Goal: Information Seeking & Learning: Learn about a topic

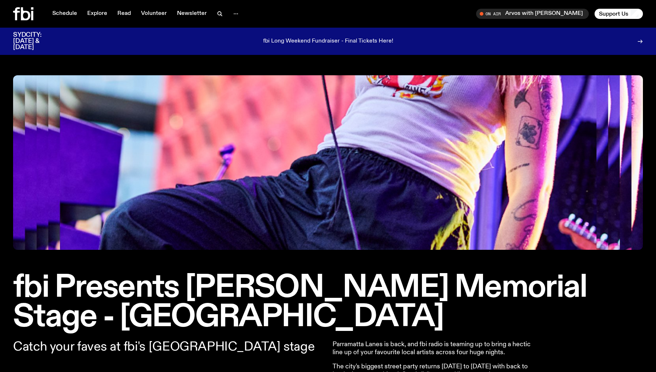
click at [28, 15] on icon at bounding box center [23, 13] width 20 height 13
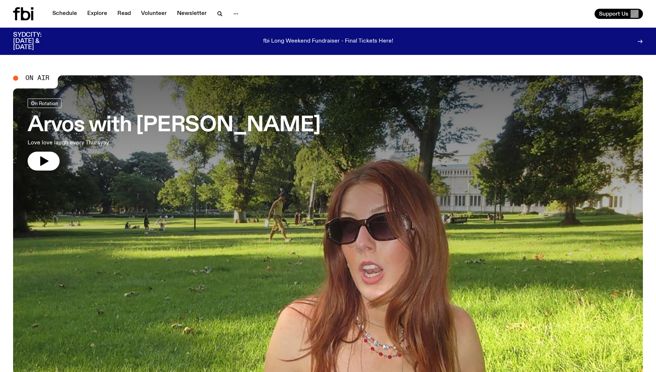
click at [93, 8] on div "Schedule Explore Read Volunteer Newsletter" at bounding box center [169, 13] width 312 height 13
click at [94, 12] on link "Explore" at bounding box center [97, 14] width 29 height 10
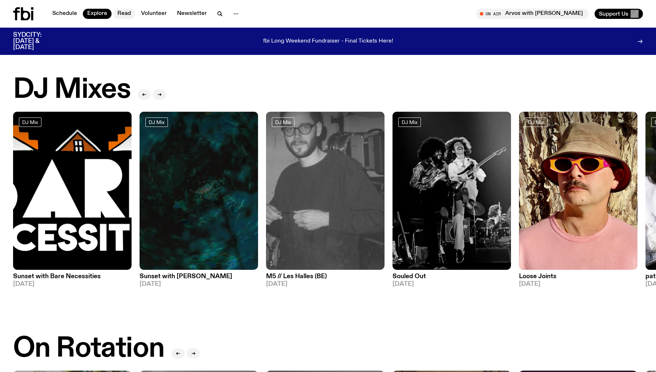
click at [126, 13] on link "Read" at bounding box center [124, 14] width 22 height 10
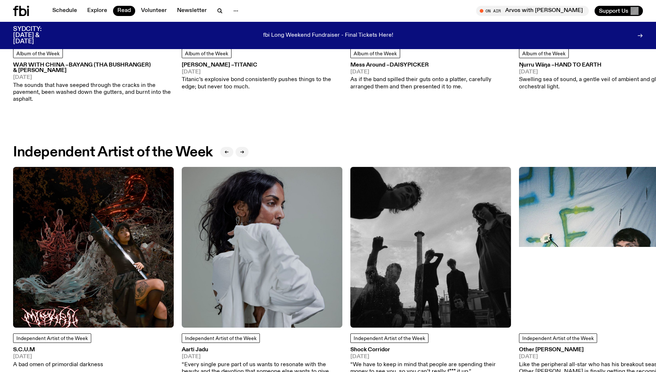
scroll to position [548, 0]
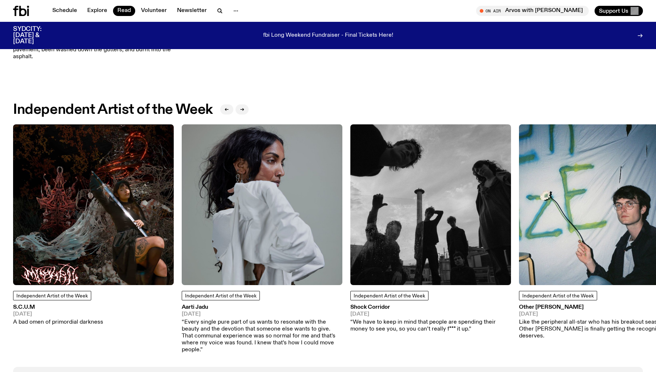
click at [96, 170] on img at bounding box center [93, 204] width 161 height 161
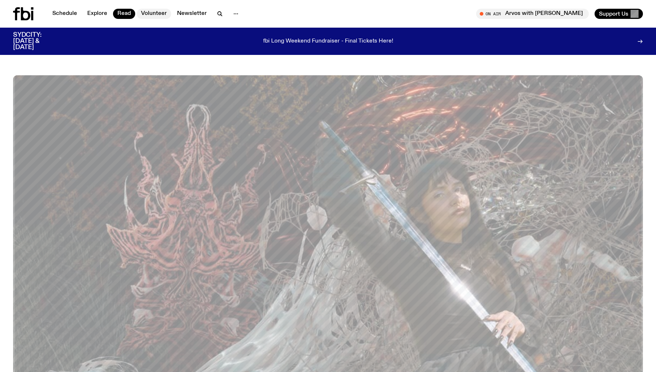
click at [157, 18] on link "Volunteer" at bounding box center [154, 14] width 35 height 10
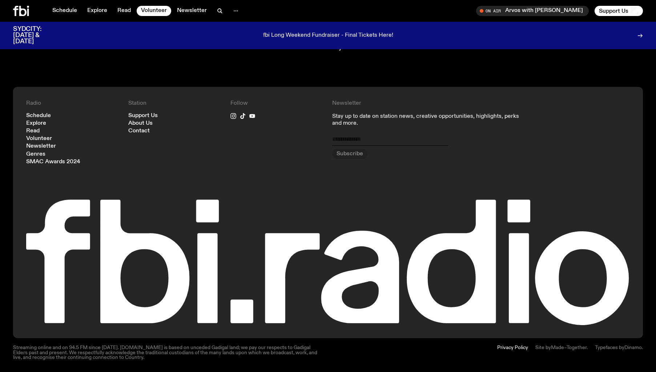
scroll to position [721, 0]
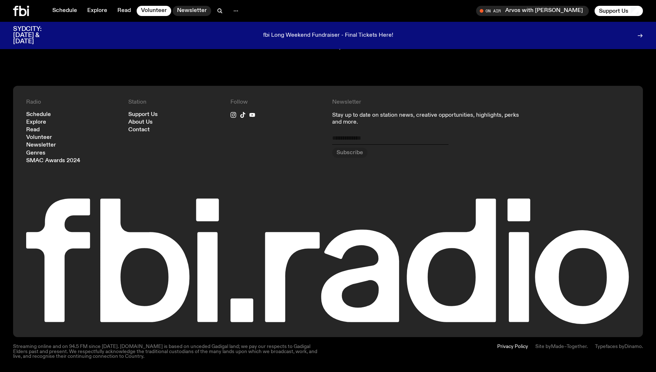
click at [187, 12] on link "Newsletter" at bounding box center [192, 11] width 38 height 10
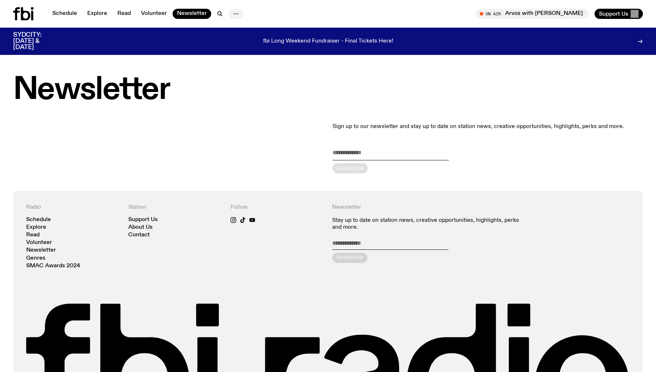
click at [231, 16] on icon "button" at bounding box center [235, 13] width 9 height 9
click at [53, 10] on link "Schedule" at bounding box center [64, 14] width 33 height 10
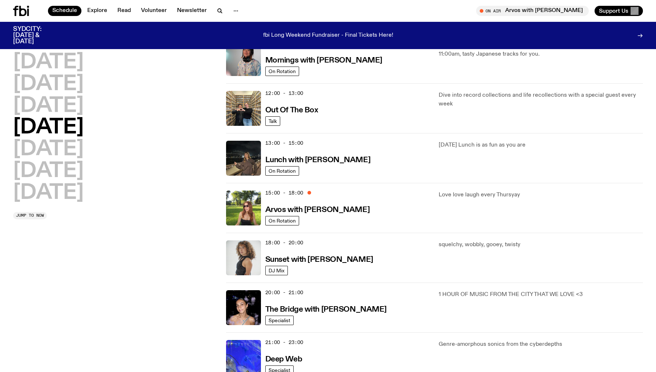
scroll to position [138, 0]
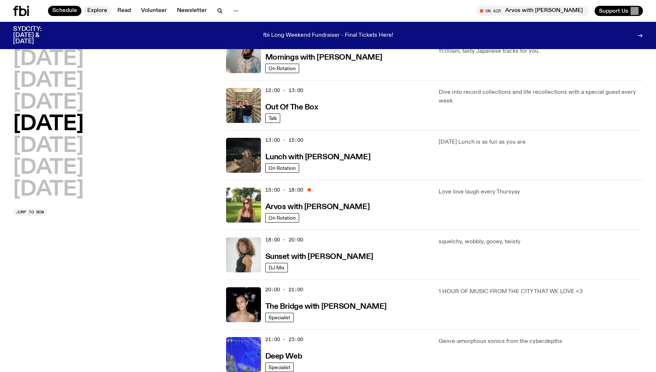
click at [99, 11] on link "Explore" at bounding box center [97, 11] width 29 height 10
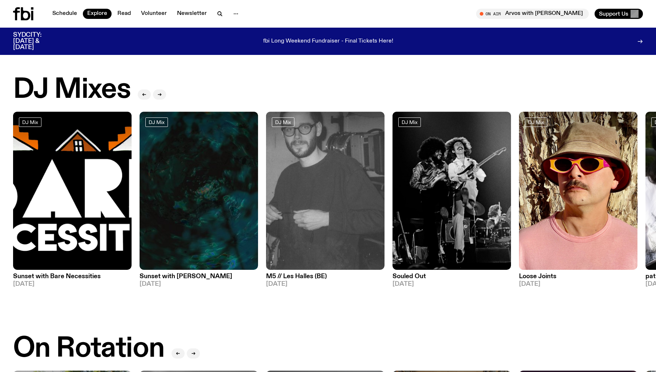
click at [32, 11] on icon at bounding box center [32, 15] width 2 height 9
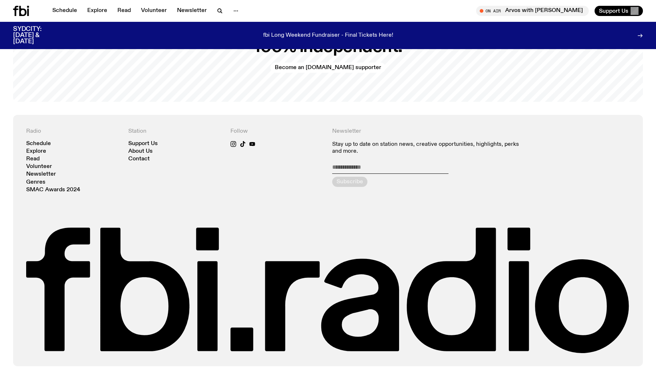
scroll to position [1683, 0]
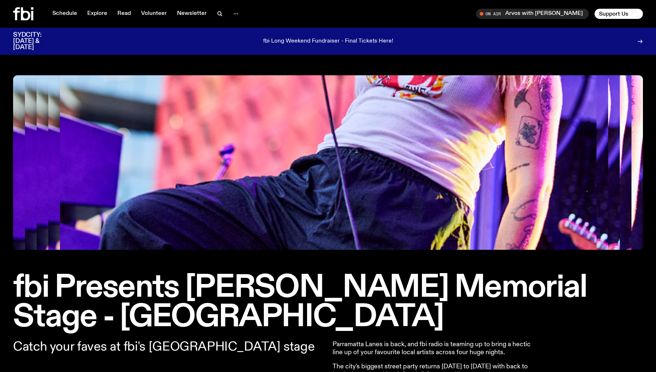
click at [437, 177] on img at bounding box center [327, 162] width 629 height 174
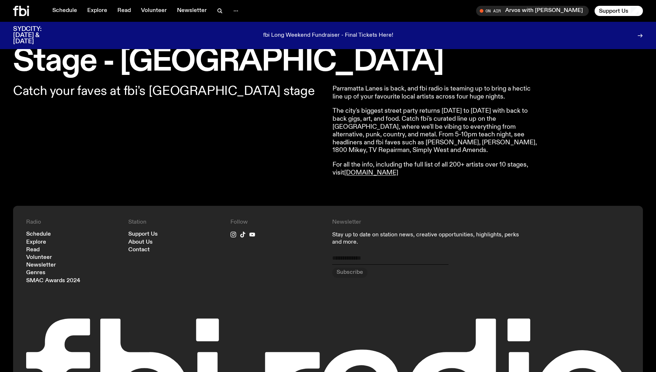
scroll to position [190, 0]
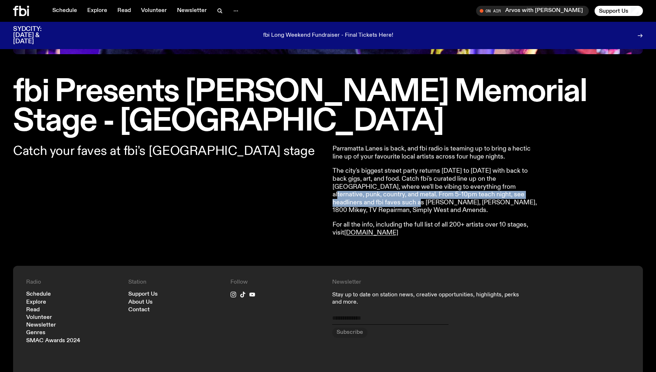
drag, startPoint x: 494, startPoint y: 191, endPoint x: 537, endPoint y: 197, distance: 42.8
click at [534, 196] on p "The city's biggest street party returns [DATE] to [DATE] with back to back gigs…" at bounding box center [436, 190] width 209 height 47
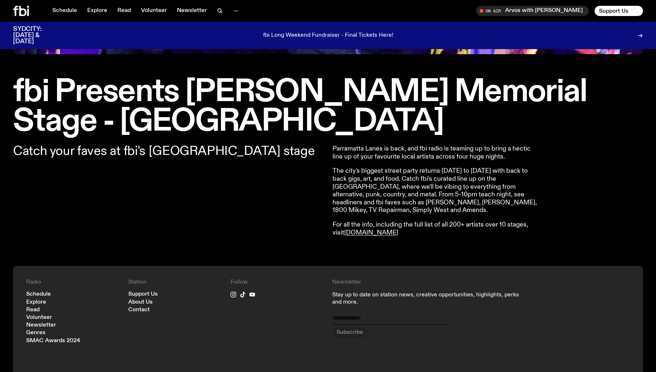
click at [439, 203] on p "The city's biggest street party returns [DATE] to [DATE] with back to back gigs…" at bounding box center [436, 190] width 209 height 47
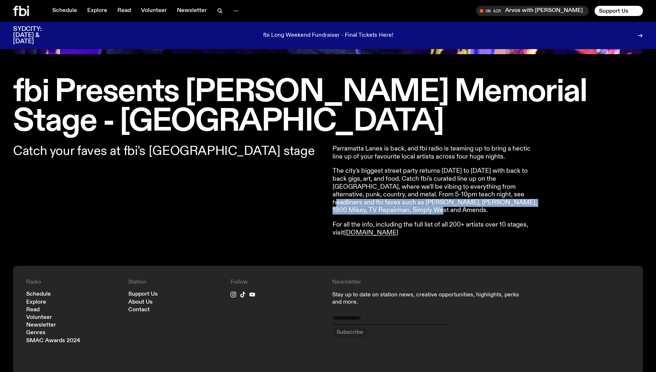
drag, startPoint x: 517, startPoint y: 197, endPoint x: 527, endPoint y: 207, distance: 13.4
click at [533, 199] on p "The city's biggest street party returns [DATE] to [DATE] with back to back gigs…" at bounding box center [436, 190] width 209 height 47
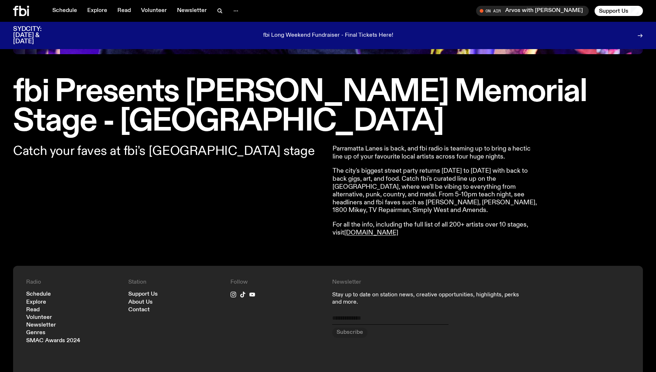
click at [479, 179] on p "The city's biggest street party returns [DATE] to [DATE] with back to back gigs…" at bounding box center [436, 190] width 209 height 47
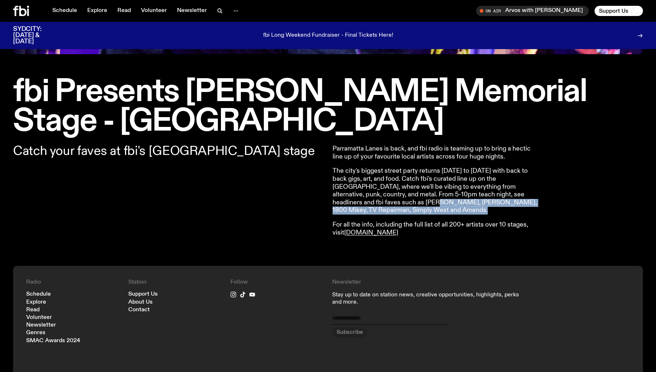
drag, startPoint x: 406, startPoint y: 202, endPoint x: 536, endPoint y: 209, distance: 130.6
click at [535, 209] on article "Parramatta Lanes is back, and fbi radio is teaming up to bring a hectic line up…" at bounding box center [436, 191] width 209 height 92
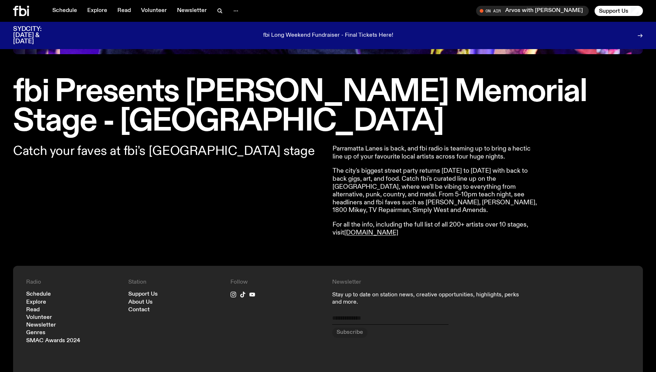
click at [583, 198] on div "Parramatta Lanes is back, and fbi radio is teaming up to bring a hectic line up…" at bounding box center [487, 191] width 311 height 92
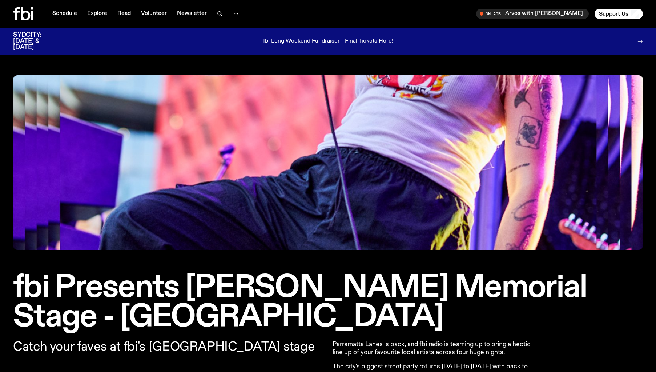
click at [362, 140] on img at bounding box center [327, 162] width 629 height 174
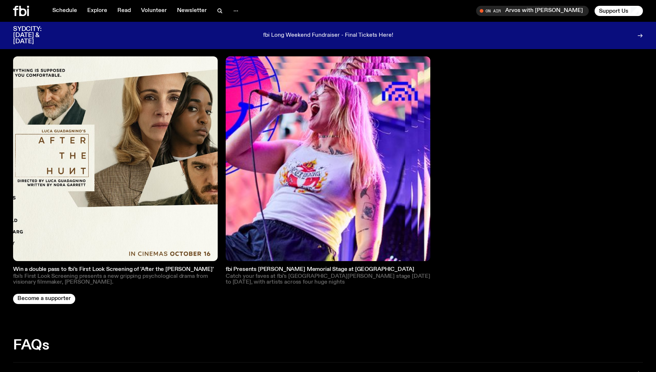
scroll to position [1075, 0]
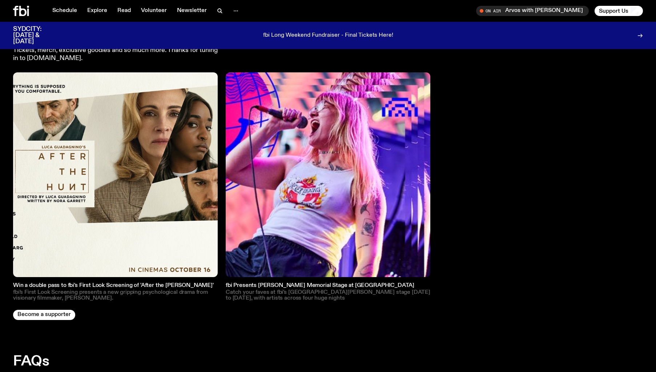
click at [359, 167] on img at bounding box center [328, 174] width 204 height 204
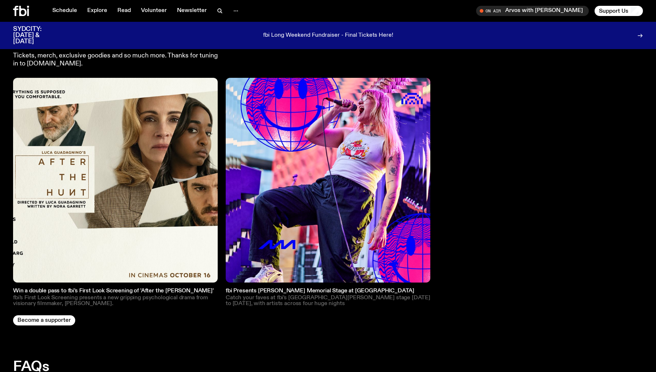
scroll to position [1069, 0]
click at [325, 123] on img at bounding box center [328, 180] width 204 height 204
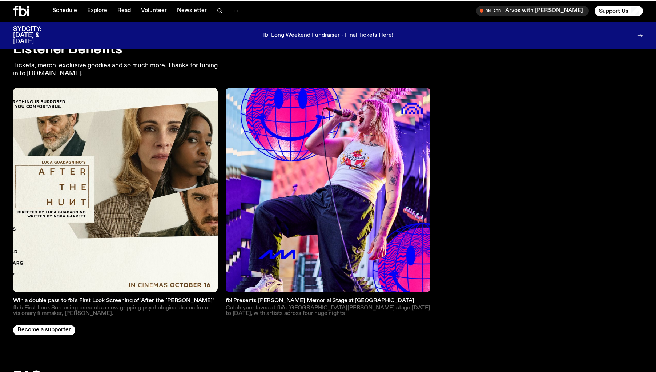
scroll to position [1063, 0]
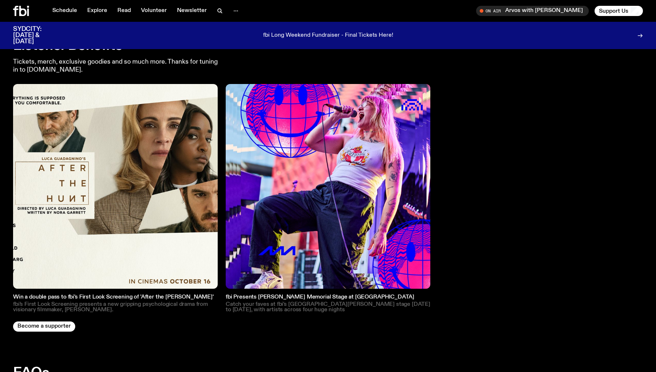
click at [391, 173] on img at bounding box center [328, 186] width 204 height 204
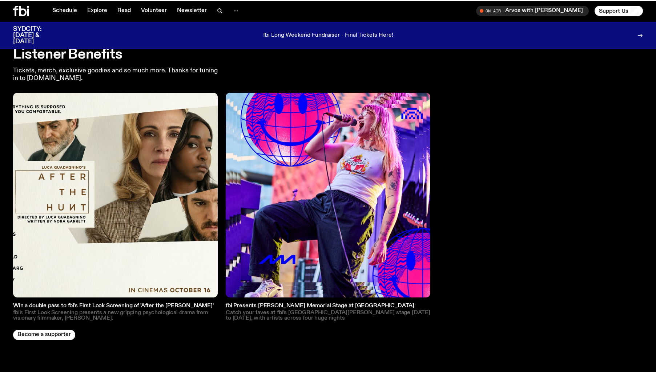
scroll to position [1058, 0]
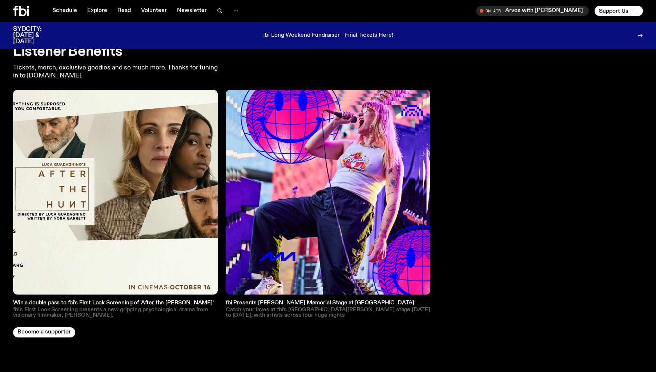
click at [312, 190] on img at bounding box center [328, 192] width 204 height 204
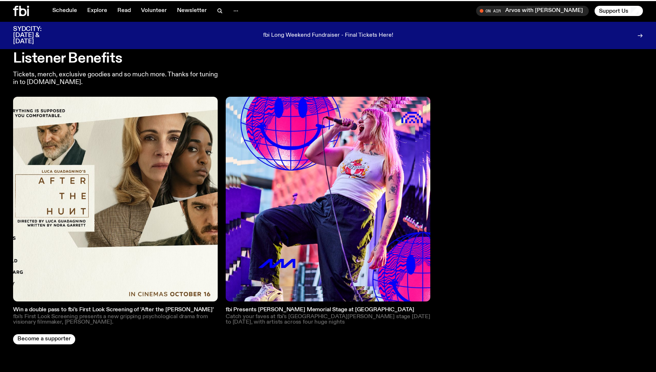
scroll to position [1052, 0]
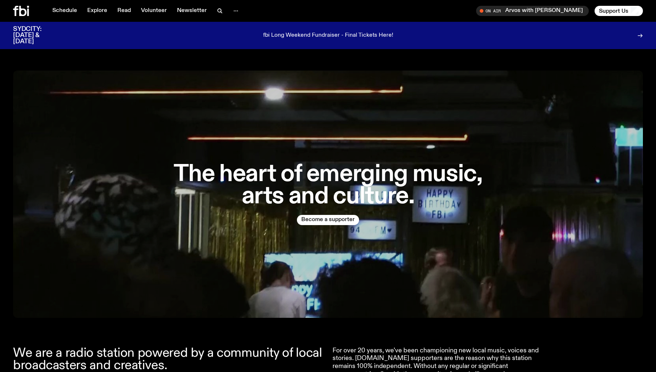
scroll to position [1046, 0]
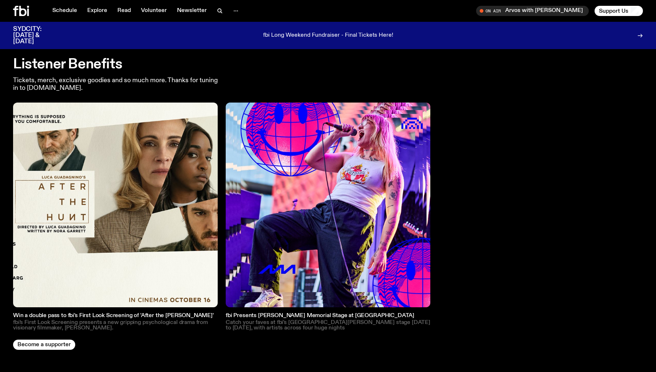
click at [358, 151] on img at bounding box center [328, 204] width 204 height 204
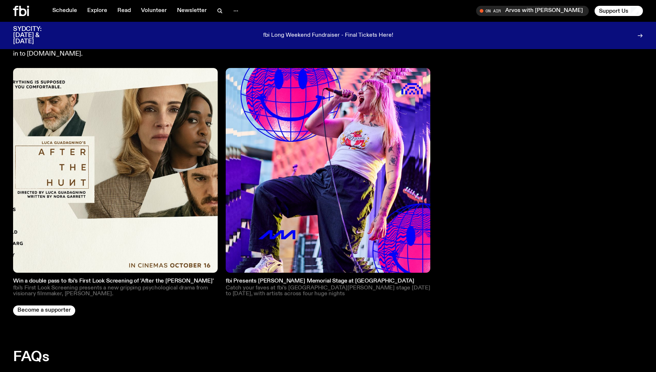
scroll to position [1079, 0]
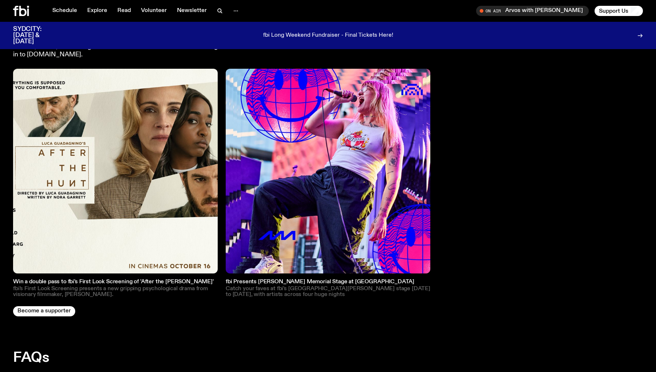
click at [304, 194] on img at bounding box center [328, 171] width 204 height 204
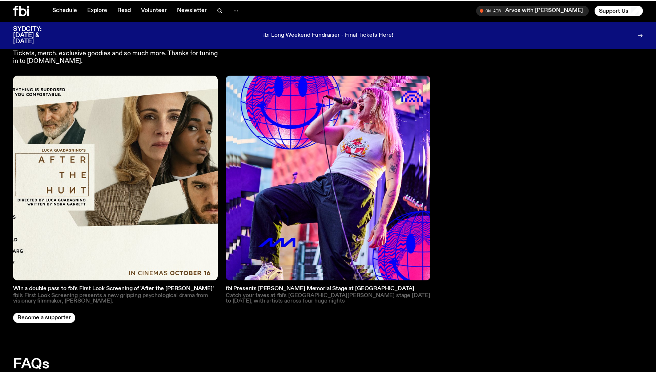
scroll to position [1073, 0]
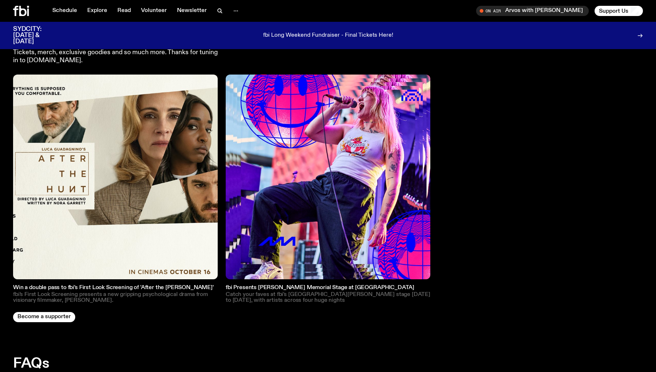
click at [385, 152] on img at bounding box center [328, 176] width 204 height 204
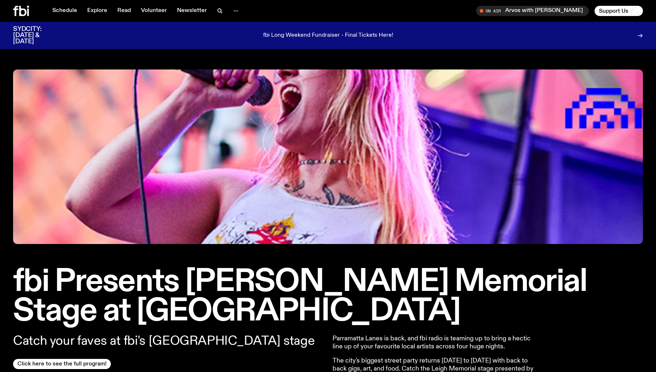
scroll to position [1, 0]
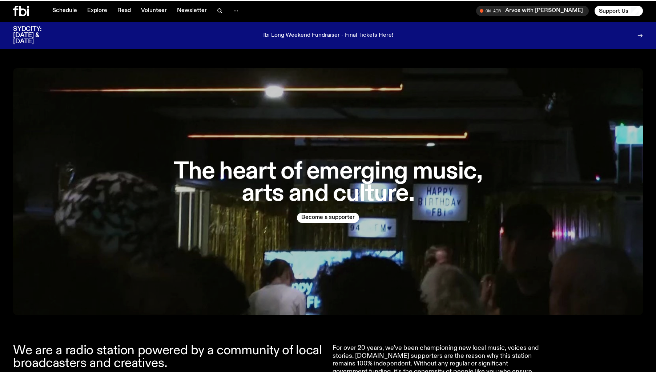
scroll to position [1073, 0]
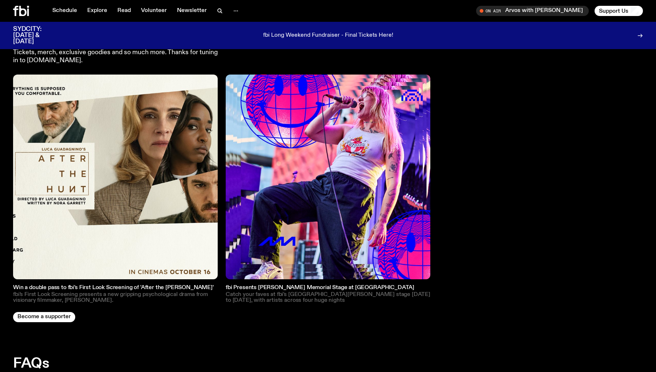
click at [320, 175] on img at bounding box center [328, 176] width 204 height 204
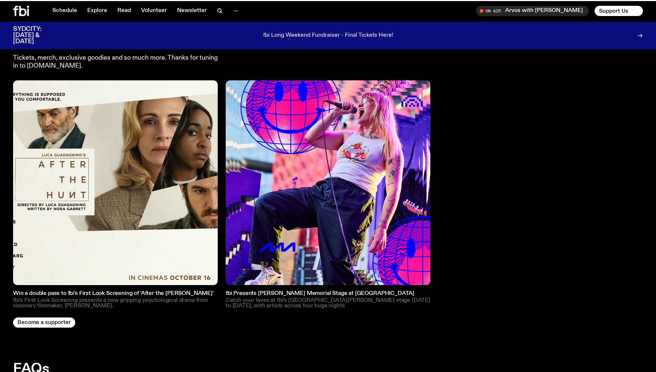
scroll to position [1067, 0]
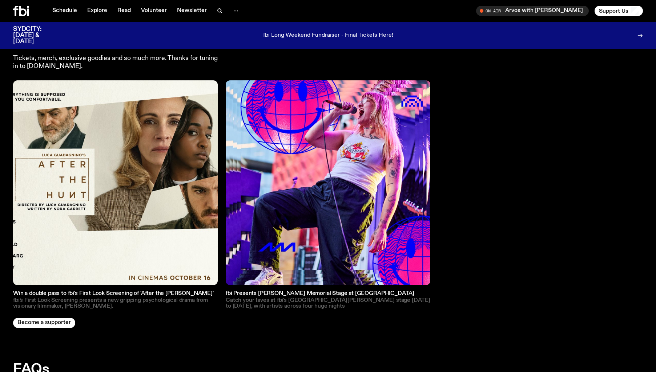
click at [300, 238] on img at bounding box center [328, 182] width 204 height 204
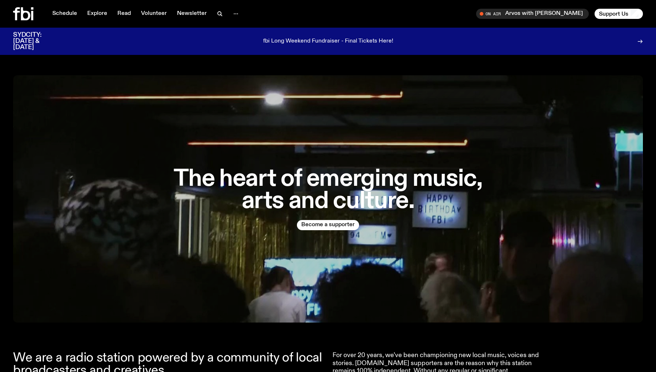
click at [31, 17] on icon at bounding box center [23, 13] width 20 height 13
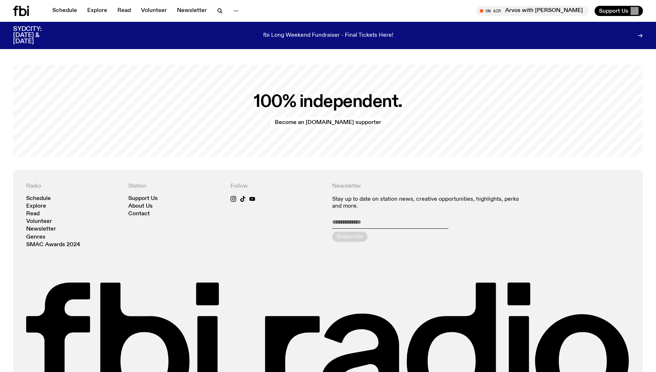
scroll to position [1666, 0]
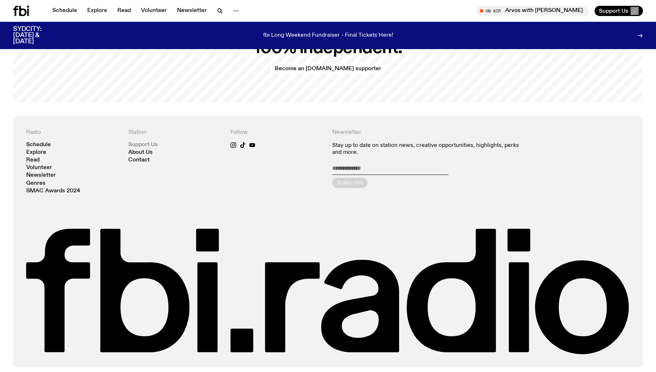
click at [157, 142] on link "Support Us" at bounding box center [142, 144] width 29 height 5
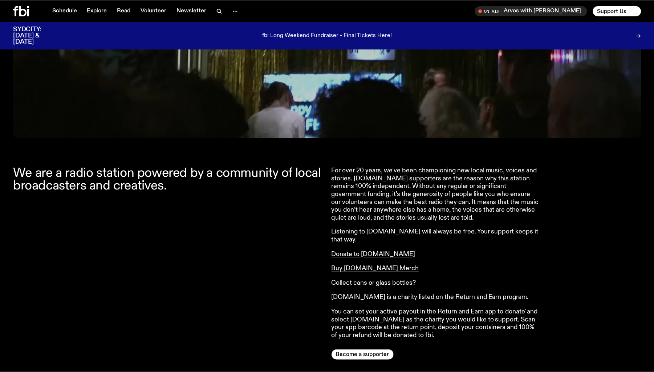
scroll to position [94, 0]
